Goal: Navigation & Orientation: Find specific page/section

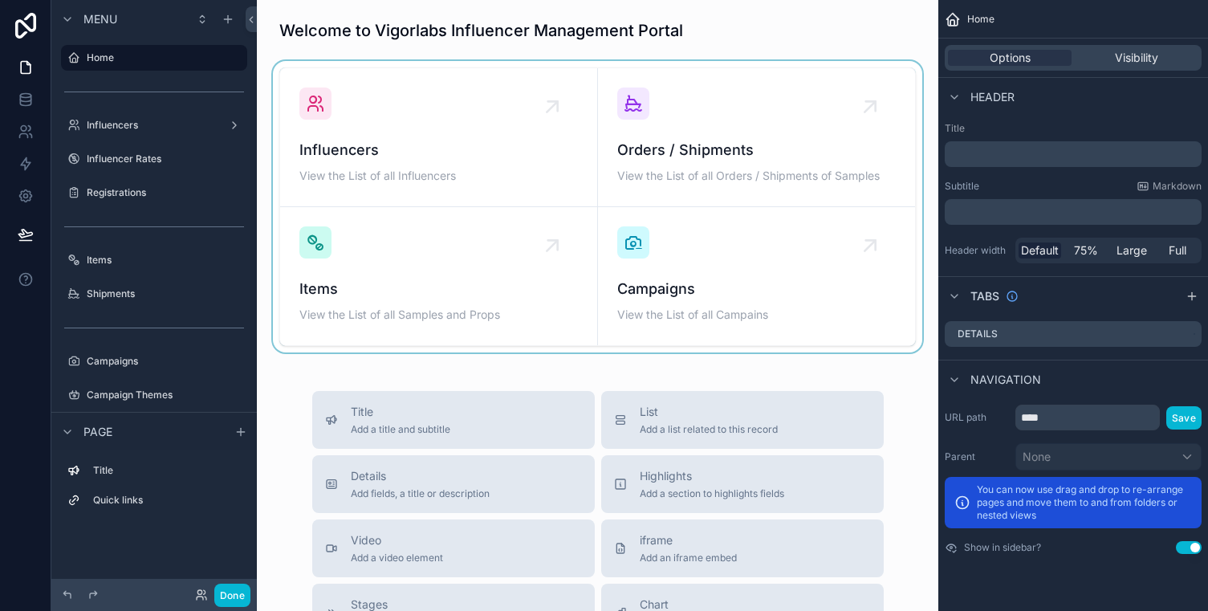
click at [406, 142] on div "scrollable content" at bounding box center [598, 206] width 656 height 291
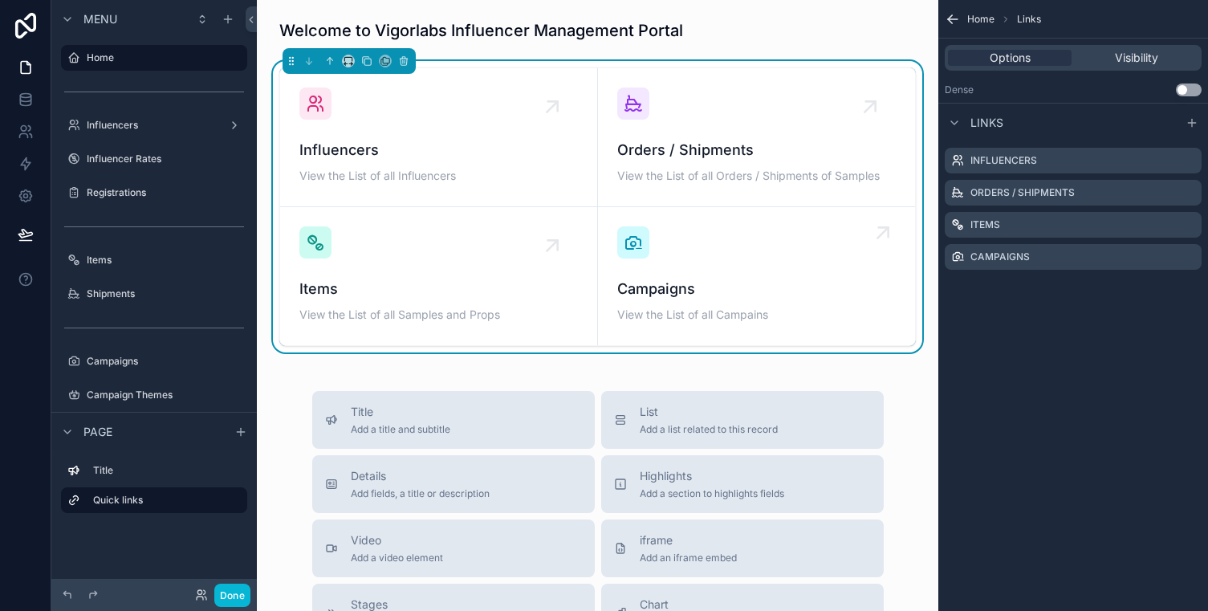
click at [662, 273] on div "Campaigns View the List of all Campains" at bounding box center [756, 276] width 279 height 100
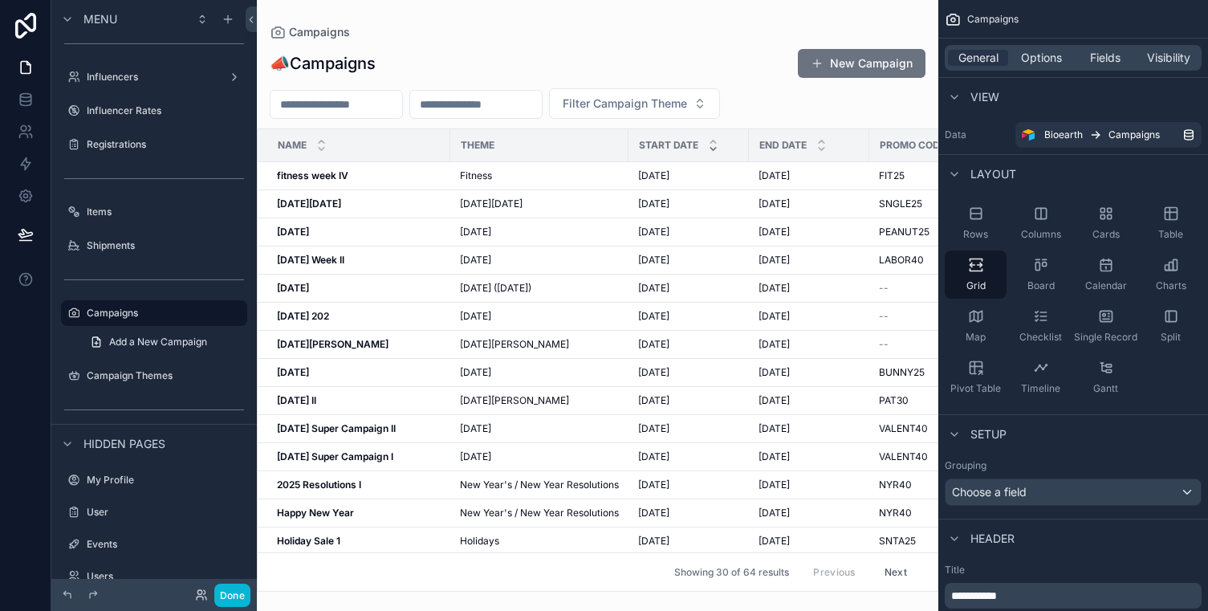
click at [326, 234] on div "scrollable content" at bounding box center [597, 305] width 681 height 611
click at [309, 231] on strong "[DATE]" at bounding box center [293, 232] width 32 height 12
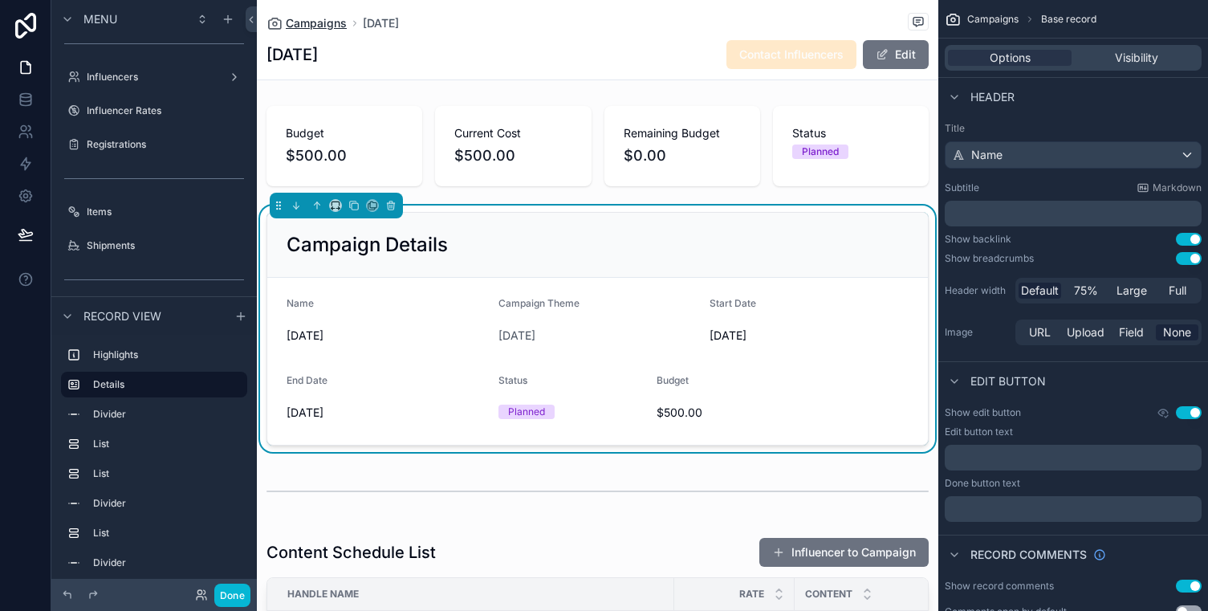
click at [304, 23] on span "Campaigns" at bounding box center [316, 23] width 61 height 16
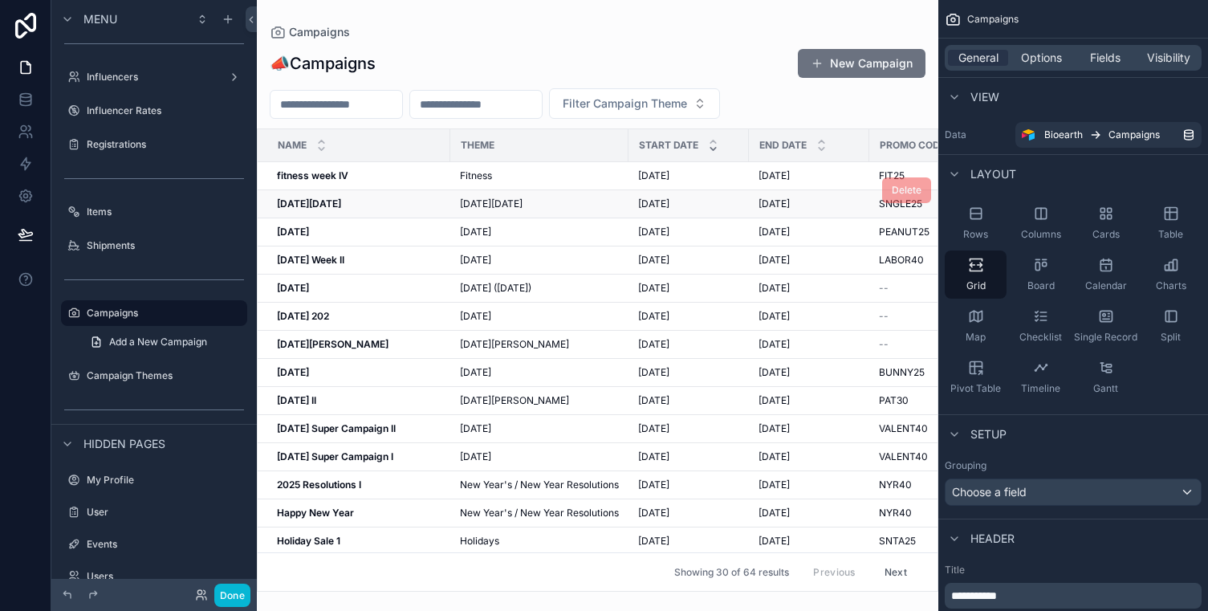
click at [335, 196] on td "[DATE][DATE] [DATE][DATE]" at bounding box center [354, 204] width 193 height 28
click at [335, 198] on strong "[DATE][DATE]" at bounding box center [309, 203] width 64 height 12
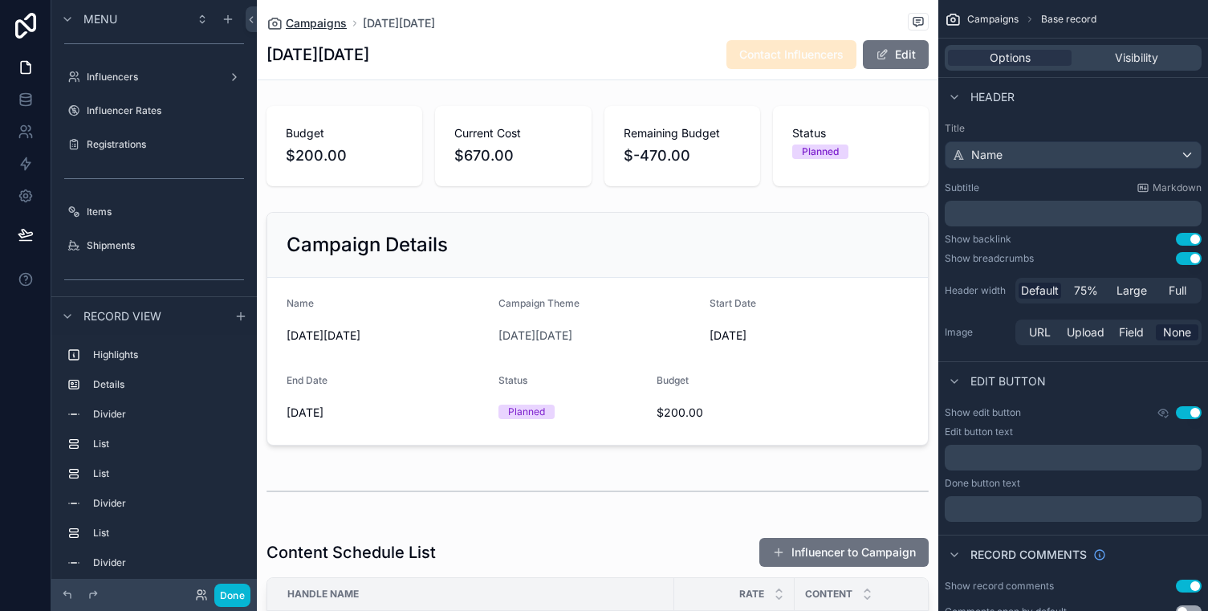
click at [290, 26] on span "Campaigns" at bounding box center [316, 23] width 61 height 16
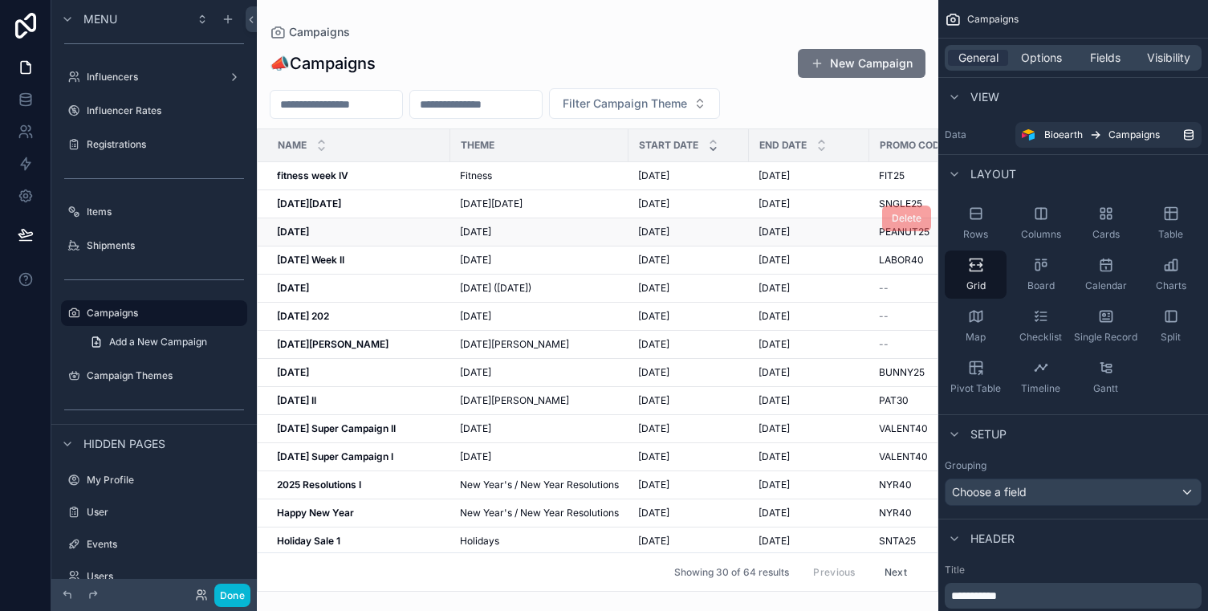
click at [309, 231] on strong "[DATE]" at bounding box center [293, 232] width 32 height 12
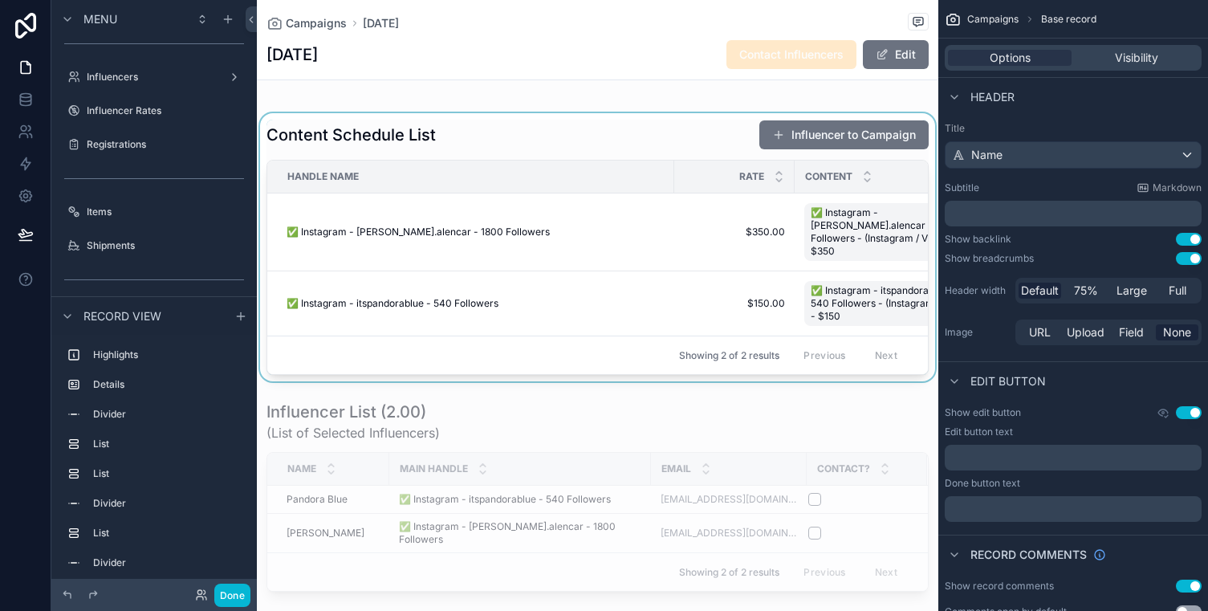
scroll to position [408, 0]
